Goal: Navigation & Orientation: Find specific page/section

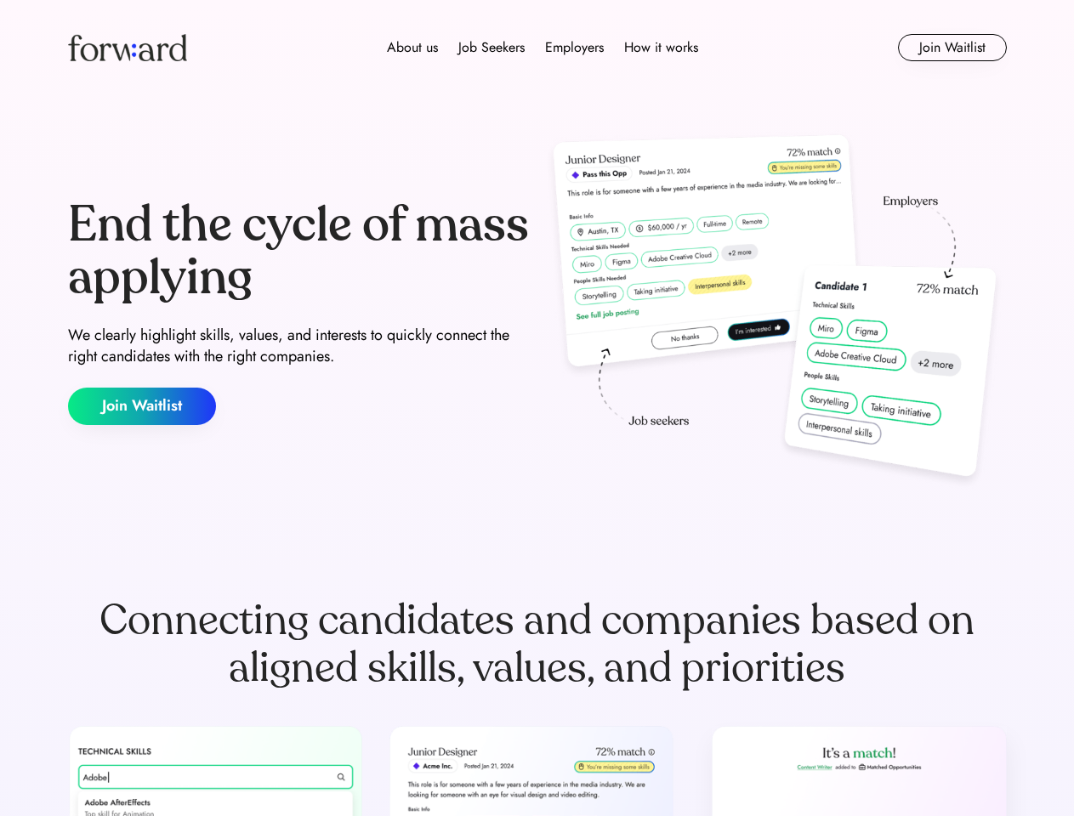
click at [536, 408] on div "End the cycle of mass applying We clearly highlight skills, values, and interes…" at bounding box center [537, 312] width 939 height 366
click at [537, 48] on div "About us Job Seekers Employers How it works" at bounding box center [542, 47] width 670 height 20
click at [128, 48] on img at bounding box center [127, 47] width 119 height 27
click at [542, 48] on div "About us Job Seekers Employers How it works" at bounding box center [542, 47] width 670 height 20
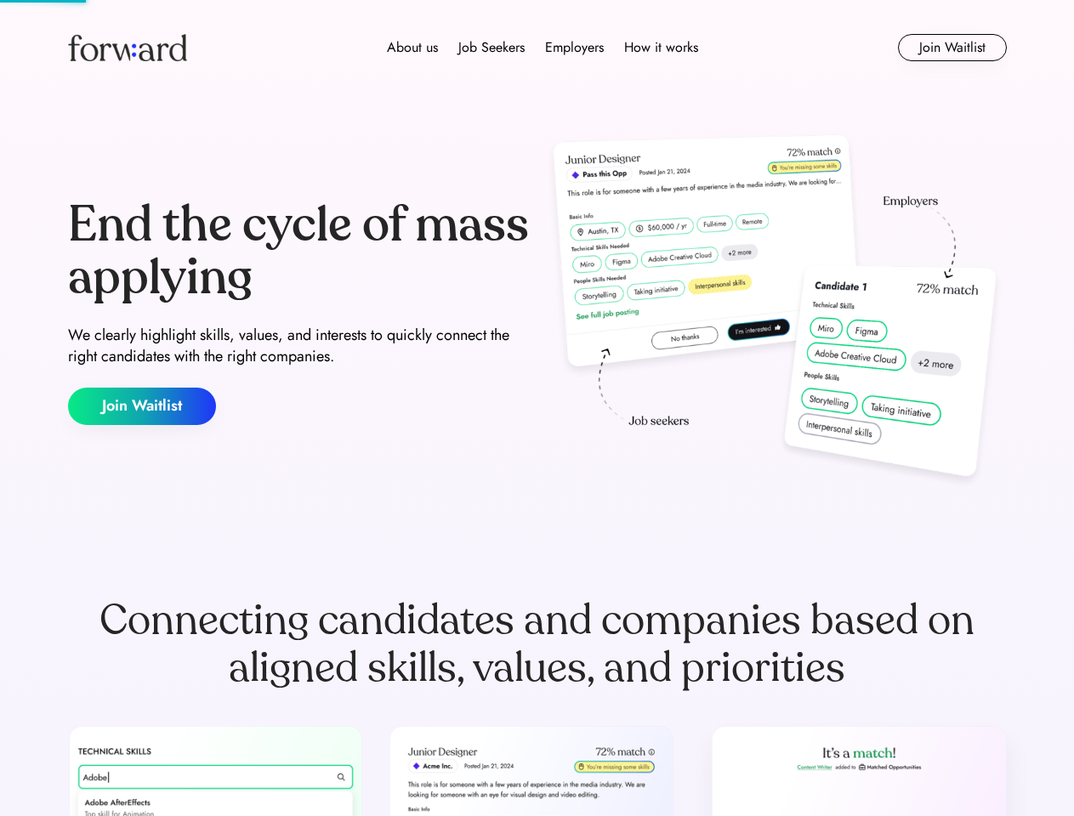
click at [412, 48] on div "About us" at bounding box center [412, 47] width 51 height 20
click at [491, 48] on div "Job Seekers" at bounding box center [491, 47] width 66 height 20
click at [574, 48] on div "Employers" at bounding box center [574, 47] width 59 height 20
click at [660, 48] on div "How it works" at bounding box center [661, 47] width 74 height 20
click at [951, 48] on button "Join Waitlist" at bounding box center [952, 47] width 109 height 27
